Goal: Task Accomplishment & Management: Manage account settings

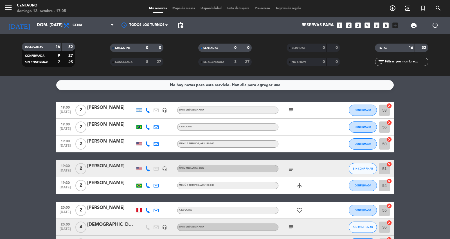
click at [180, 8] on span "Mapa de mesas" at bounding box center [184, 8] width 28 height 3
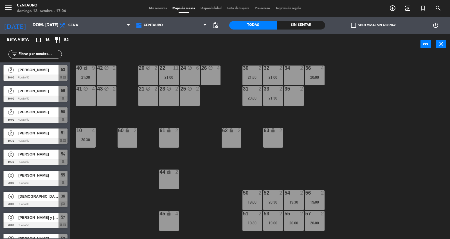
click at [297, 99] on div "35 2" at bounding box center [294, 96] width 20 height 20
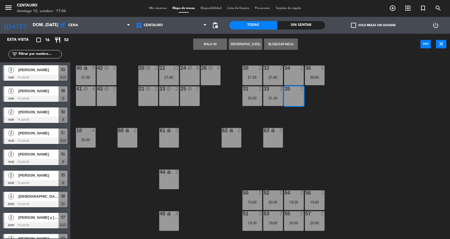
click at [274, 46] on button "Bloquear Mesa" at bounding box center [281, 44] width 34 height 11
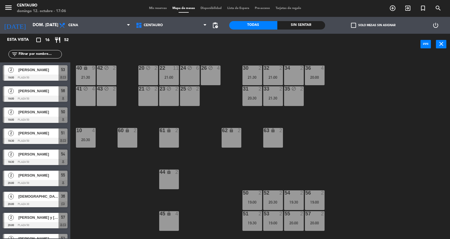
click at [156, 9] on span "Mis reservas" at bounding box center [157, 8] width 23 height 3
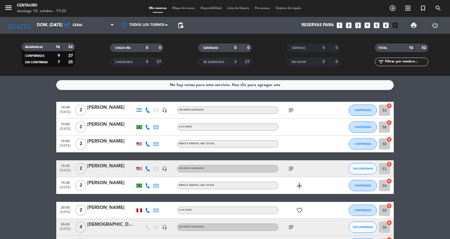
click at [177, 8] on span "Mapa de mesas" at bounding box center [184, 8] width 28 height 3
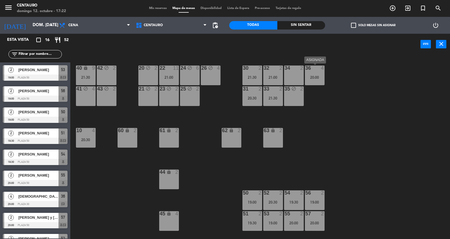
click at [313, 80] on div "36 4 20:00" at bounding box center [315, 76] width 20 height 20
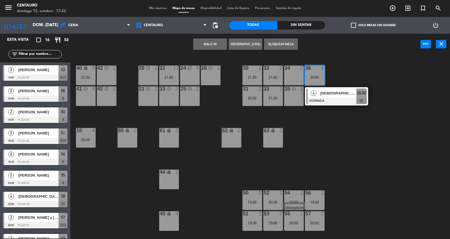
click at [294, 225] on div "55 2 20:00" at bounding box center [294, 221] width 20 height 20
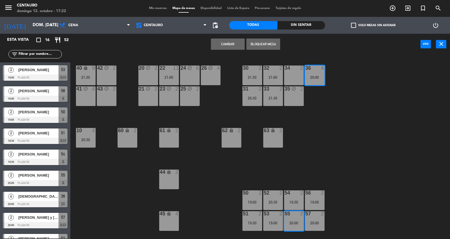
click at [228, 40] on button "Cambiar" at bounding box center [228, 44] width 34 height 11
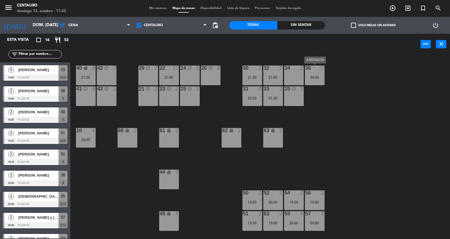
click at [311, 75] on div "20:00" at bounding box center [315, 77] width 20 height 4
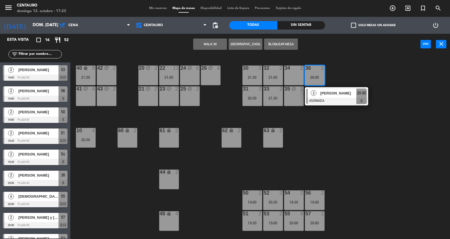
click at [295, 99] on div "35 block 2" at bounding box center [294, 96] width 20 height 20
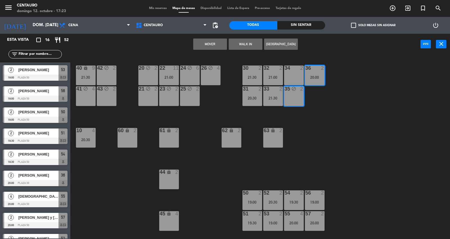
click at [209, 42] on button "Mover" at bounding box center [210, 44] width 34 height 11
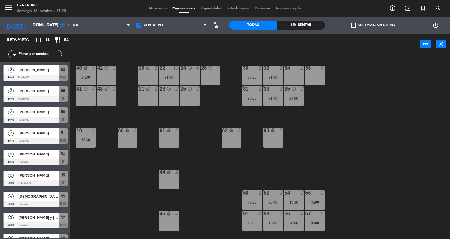
click at [296, 76] on div "34 2" at bounding box center [294, 76] width 20 height 20
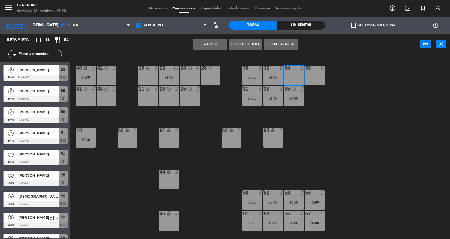
click at [280, 45] on button "Bloquear Mesa" at bounding box center [281, 44] width 34 height 11
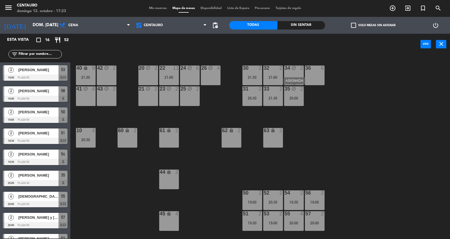
click at [290, 96] on div "20:00" at bounding box center [294, 98] width 20 height 4
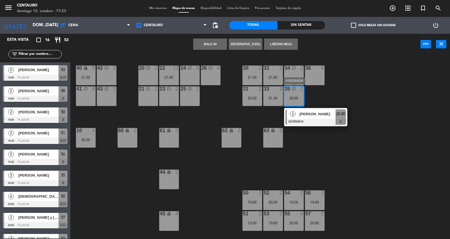
click at [324, 115] on span "[PERSON_NAME]" at bounding box center [317, 114] width 36 height 6
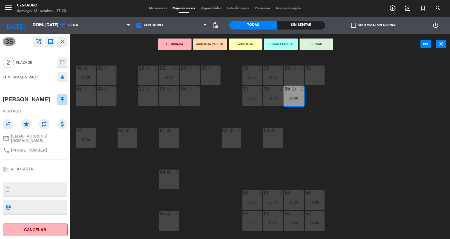
click at [325, 92] on div "20 block 2 22 11 21:00 24 block 6 26 block 4 40 lock 9 21:30 42 block 2 30 2 21…" at bounding box center [262, 147] width 375 height 184
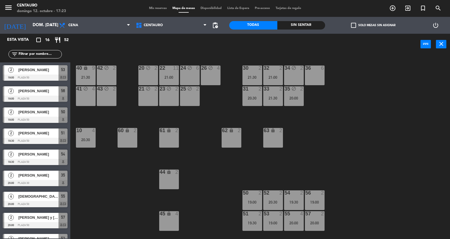
click at [297, 100] on div "35 block 2 20:00" at bounding box center [294, 96] width 20 height 20
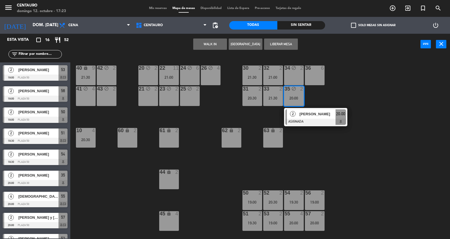
click at [292, 79] on div "34 block 2" at bounding box center [294, 76] width 20 height 20
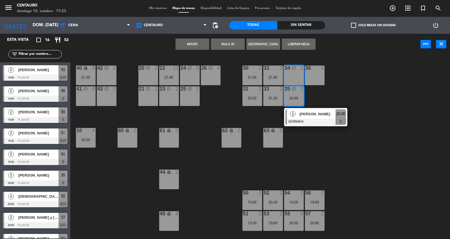
click at [193, 44] on button "Mover" at bounding box center [192, 44] width 34 height 11
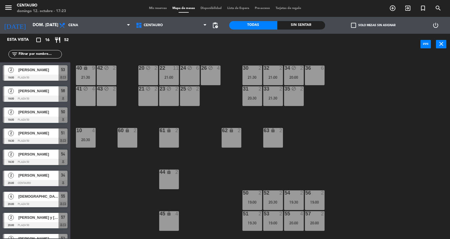
click at [297, 88] on div "block" at bounding box center [293, 88] width 9 height 5
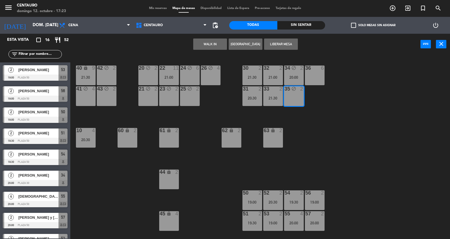
click at [280, 39] on button "Liberar Mesa" at bounding box center [281, 44] width 34 height 11
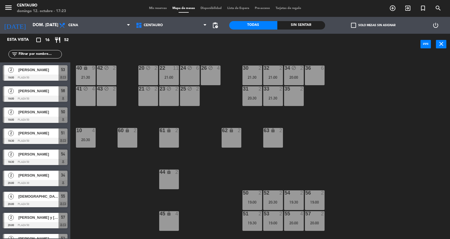
click at [293, 95] on div "35 2" at bounding box center [294, 96] width 20 height 20
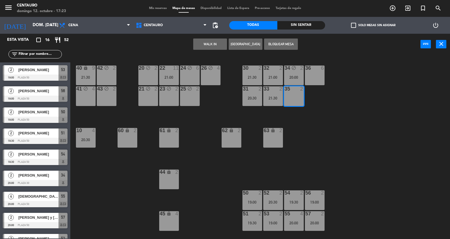
click at [283, 45] on button "Bloquear Mesa" at bounding box center [281, 44] width 34 height 11
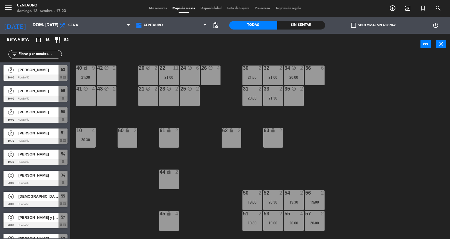
click at [295, 64] on div "20 block 2 22 11 21:00 24 block 6 26 block 4 40 lock 9 21:30 42 block 2 30 2 21…" at bounding box center [262, 147] width 375 height 184
click at [295, 69] on icon "block" at bounding box center [293, 68] width 5 height 5
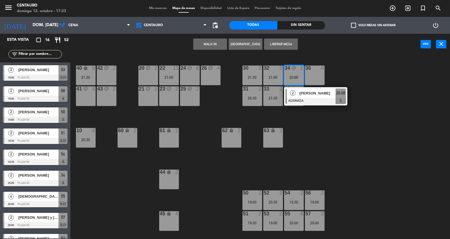
drag, startPoint x: 271, startPoint y: 37, endPoint x: 271, endPoint y: 40, distance: 3.1
click at [271, 37] on div "WALK IN [GEOGRAPHIC_DATA] Liberar Mesa power_input close" at bounding box center [245, 44] width 350 height 21
click at [271, 40] on button "Liberar Mesa" at bounding box center [281, 44] width 34 height 11
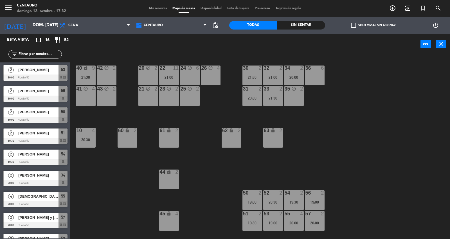
click at [150, 9] on span "Mis reservas" at bounding box center [157, 8] width 23 height 3
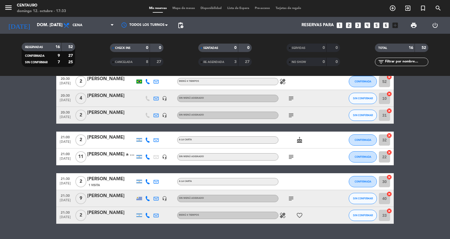
scroll to position [200, 0]
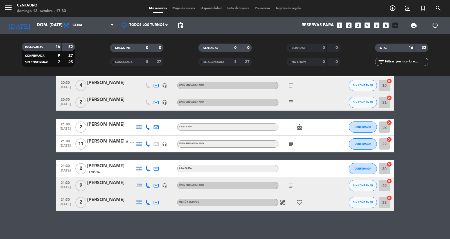
click at [291, 145] on icon "subject" at bounding box center [291, 144] width 7 height 7
click at [417, 133] on bookings-row "19:00 [DATE] 2 [PERSON_NAME] headset_mic Sin menú asignado subject CONFIRMADA 5…" at bounding box center [225, 56] width 450 height 309
click at [293, 185] on icon "subject" at bounding box center [291, 185] width 7 height 7
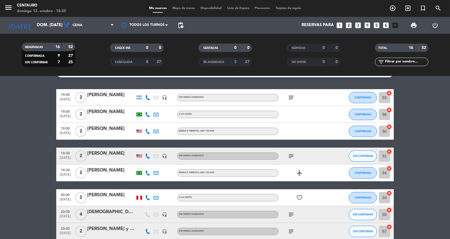
scroll to position [0, 0]
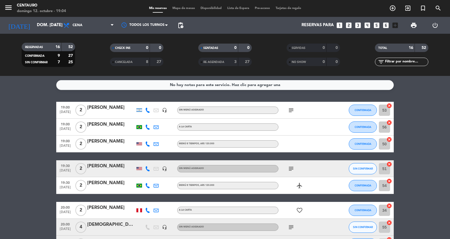
click at [117, 145] on div at bounding box center [111, 147] width 48 height 4
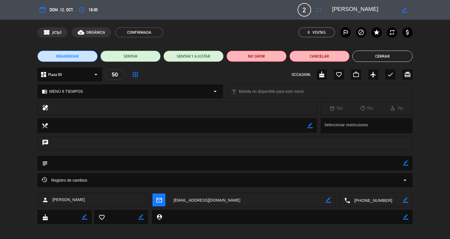
click at [148, 58] on button "SENTAR" at bounding box center [130, 56] width 60 height 11
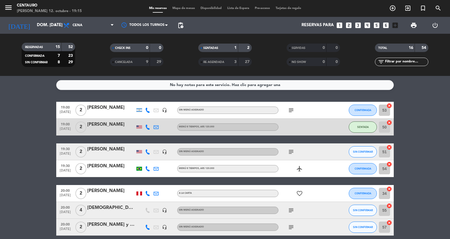
click at [67, 46] on div "52" at bounding box center [68, 47] width 11 height 6
click at [294, 112] on icon "subject" at bounding box center [291, 110] width 7 height 7
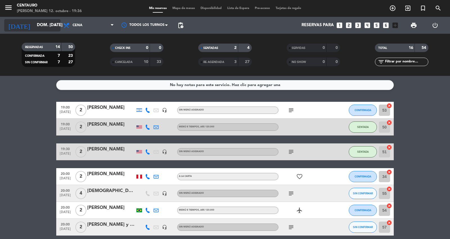
click at [55, 27] on icon "arrow_drop_down" at bounding box center [55, 25] width 7 height 7
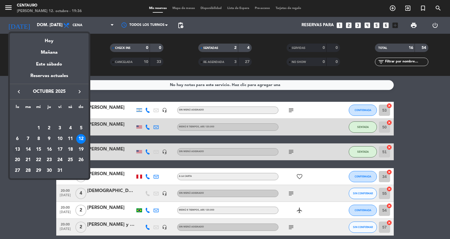
click at [21, 149] on div "13" at bounding box center [18, 150] width 10 height 10
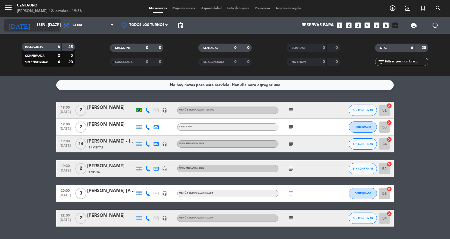
click at [43, 23] on input "lun. [DATE]" at bounding box center [61, 25] width 54 height 11
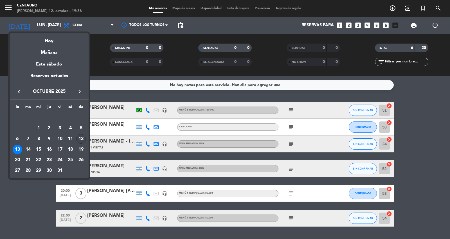
click at [79, 139] on div "12" at bounding box center [81, 139] width 10 height 10
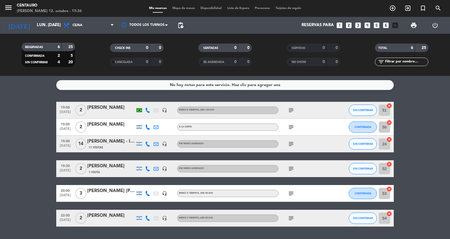
type input "dom. [DATE]"
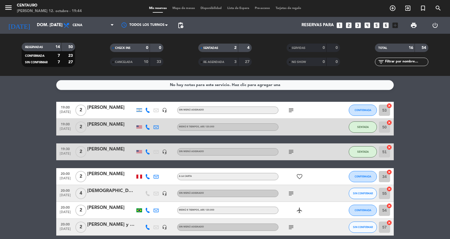
click at [288, 111] on icon "subject" at bounding box center [291, 110] width 7 height 7
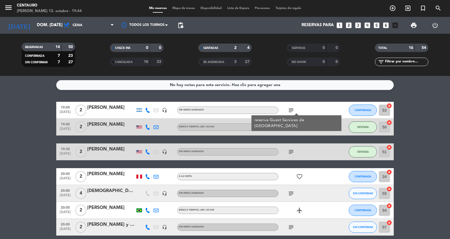
click at [322, 108] on div "subject reserva Guest Services de Entre Cielos" at bounding box center [303, 110] width 51 height 17
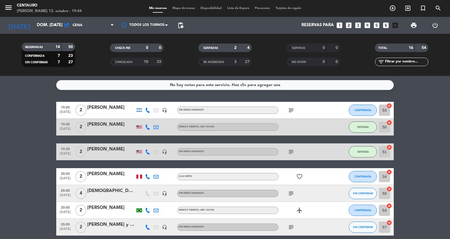
click at [109, 110] on div "[PERSON_NAME]" at bounding box center [111, 107] width 48 height 7
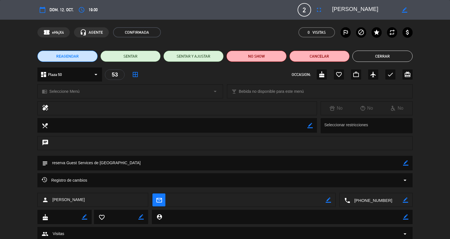
click at [383, 59] on button "Cerrar" at bounding box center [382, 56] width 60 height 11
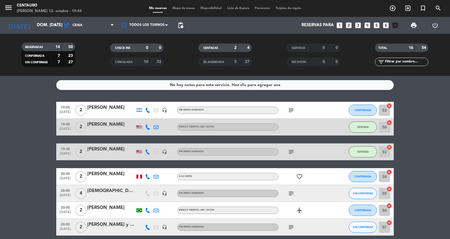
click at [177, 8] on span "Mapa de mesas" at bounding box center [184, 8] width 28 height 3
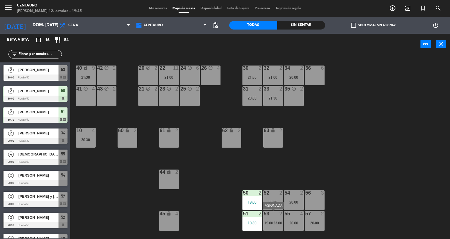
click at [272, 217] on div "53 2 19:00 | 23:00" at bounding box center [273, 221] width 20 height 20
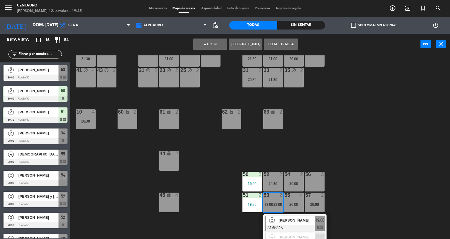
scroll to position [28, 0]
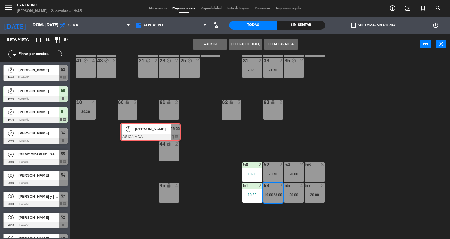
drag, startPoint x: 291, startPoint y: 216, endPoint x: 109, endPoint y: 120, distance: 206.2
click at [109, 120] on div "20 block 2 22 11 21:00 24 block 6 26 block 4 40 lock 9 21:30 42 block 2 30 2 21…" at bounding box center [262, 147] width 375 height 184
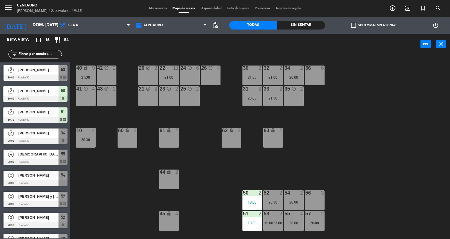
scroll to position [0, 0]
click at [278, 222] on span "23:00" at bounding box center [277, 223] width 9 height 4
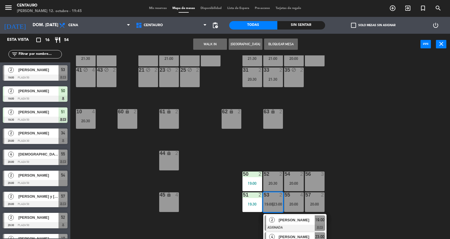
scroll to position [28, 0]
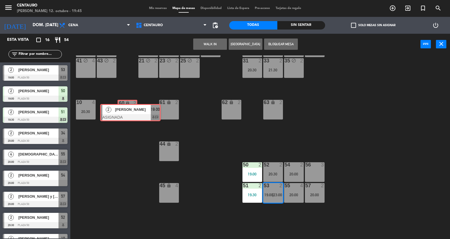
drag, startPoint x: 288, startPoint y: 211, endPoint x: 126, endPoint y: 109, distance: 192.1
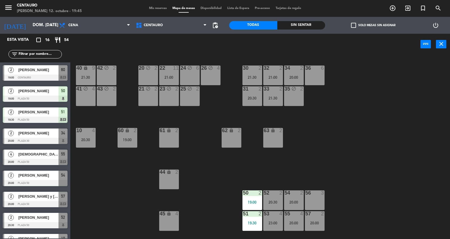
scroll to position [0, 0]
click at [267, 224] on div "23:00" at bounding box center [273, 223] width 20 height 4
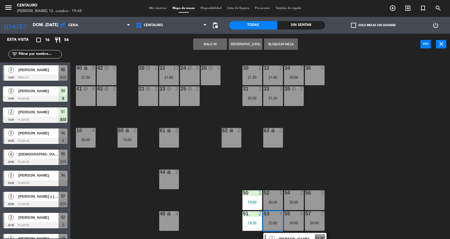
click at [321, 76] on div "36 6" at bounding box center [315, 76] width 20 height 20
click at [232, 40] on button "Mover" at bounding box center [228, 44] width 34 height 11
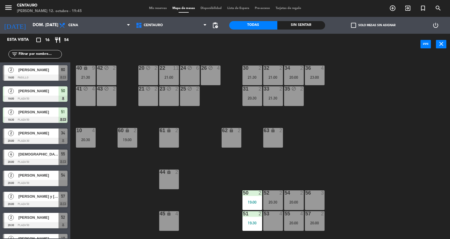
click at [298, 69] on div at bounding box center [293, 68] width 9 height 5
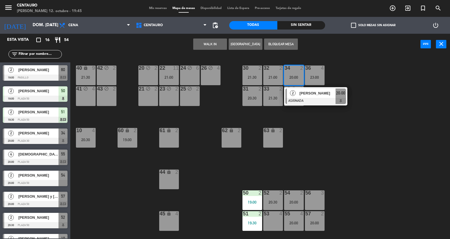
click at [269, 218] on div "53 4" at bounding box center [273, 221] width 20 height 20
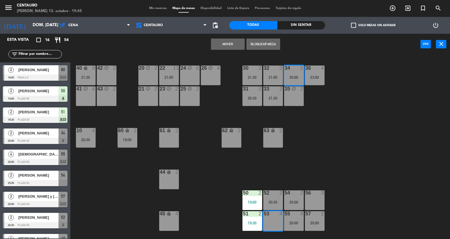
click at [231, 42] on button "Mover" at bounding box center [228, 44] width 34 height 11
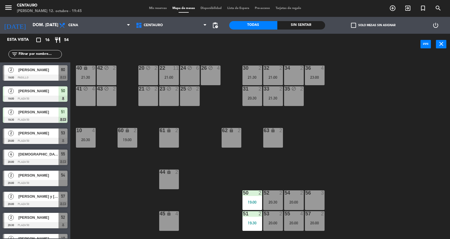
click at [142, 9] on div "Mis reservas Mapa de mesas Disponibilidad Lista de Espera Pre-acceso Tarjetas d…" at bounding box center [224, 8] width 225 height 5
click at [146, 8] on span "Mis reservas" at bounding box center [157, 8] width 23 height 3
